Goal: Unclear

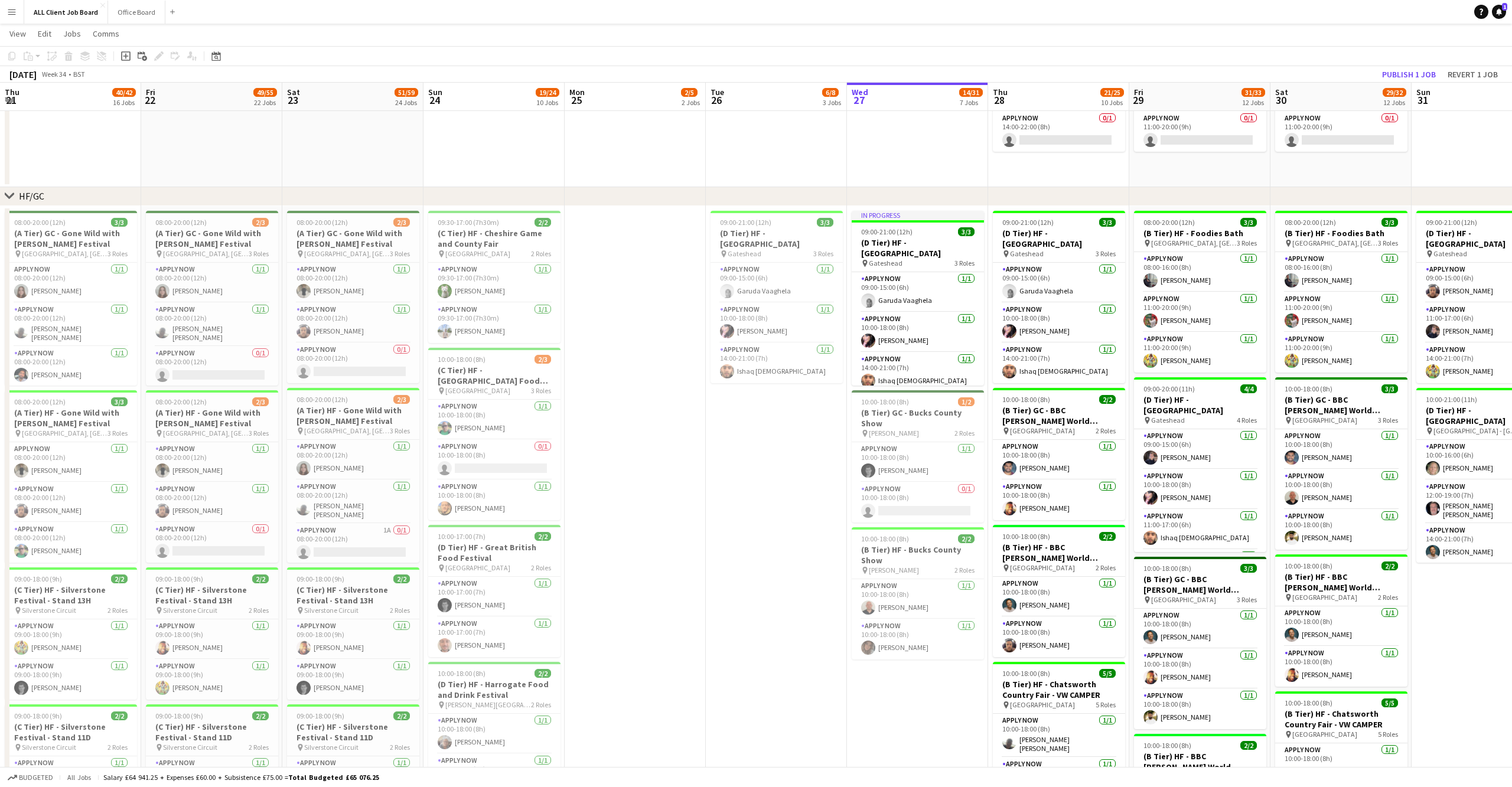
scroll to position [0, 482]
